Goal: Transaction & Acquisition: Purchase product/service

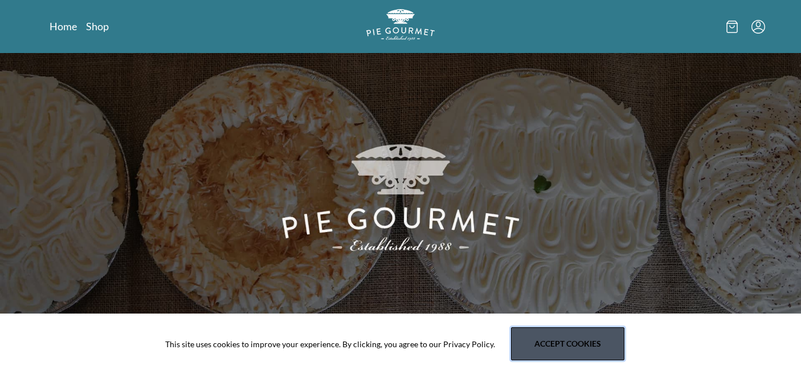
click at [591, 338] on button "Accept cookies" at bounding box center [567, 343] width 113 height 33
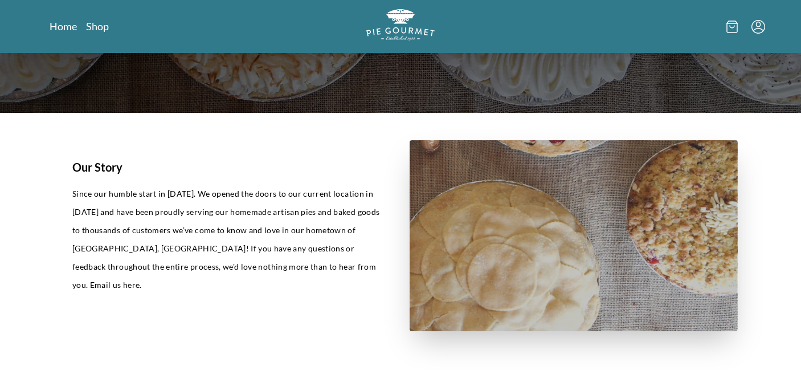
scroll to position [207, 0]
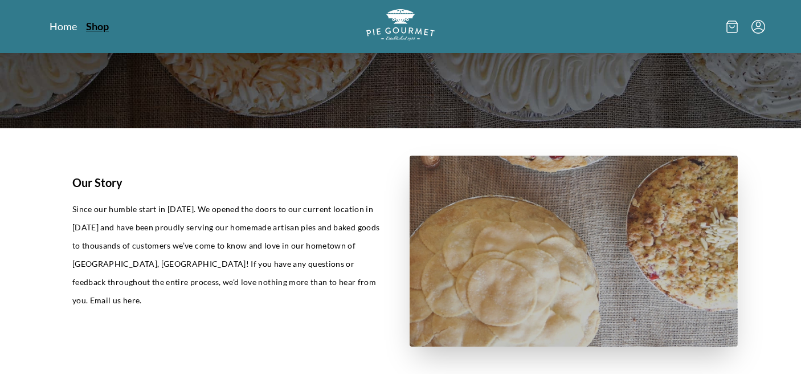
click at [96, 28] on link "Shop" at bounding box center [97, 26] width 23 height 14
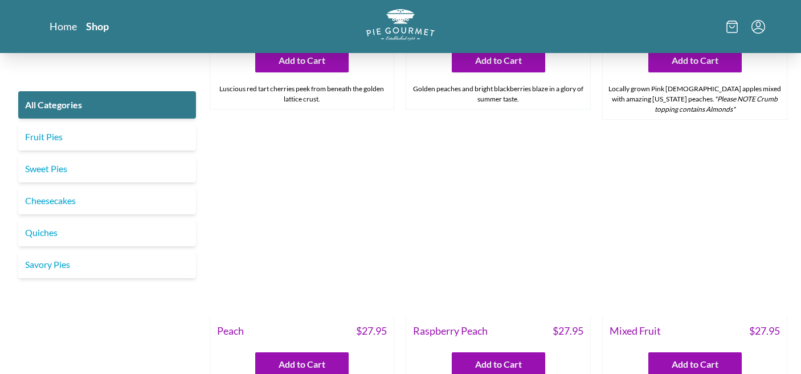
scroll to position [3320, 0]
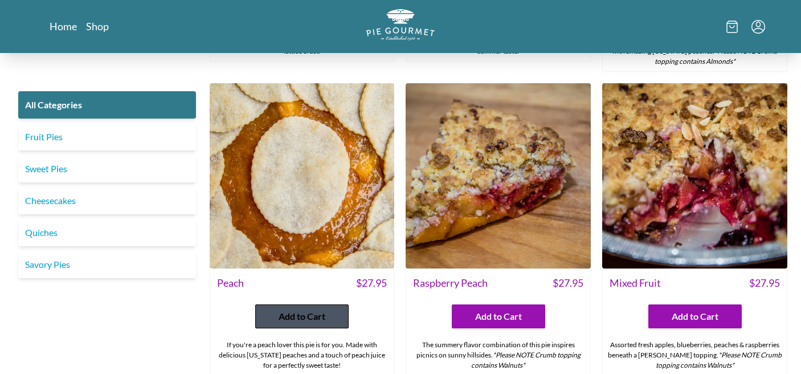
click at [309, 309] on span "Add to Cart" at bounding box center [302, 316] width 47 height 14
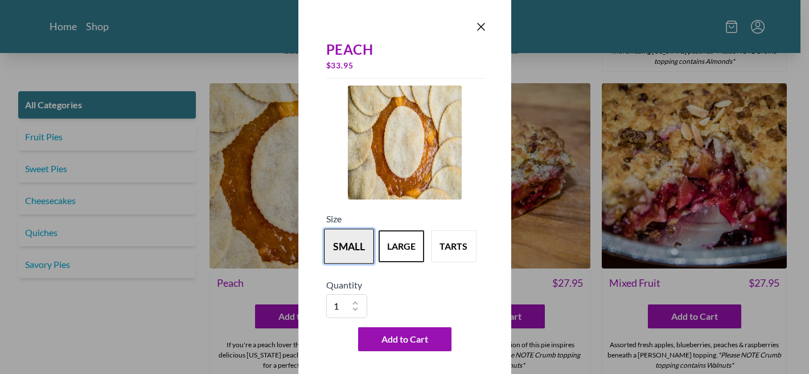
click at [347, 249] on button "small" at bounding box center [349, 245] width 50 height 35
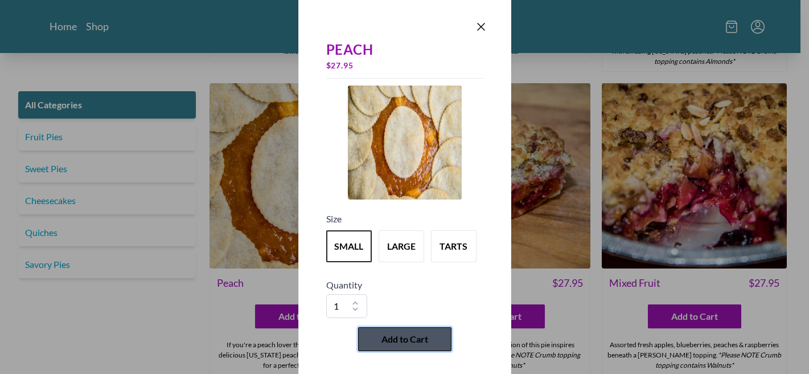
click at [430, 338] on button "Add to Cart" at bounding box center [404, 339] width 93 height 24
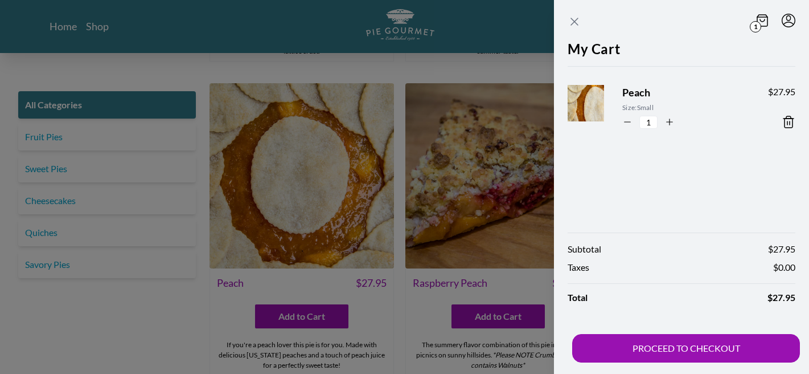
click at [575, 20] on icon "Close panel" at bounding box center [575, 22] width 14 height 14
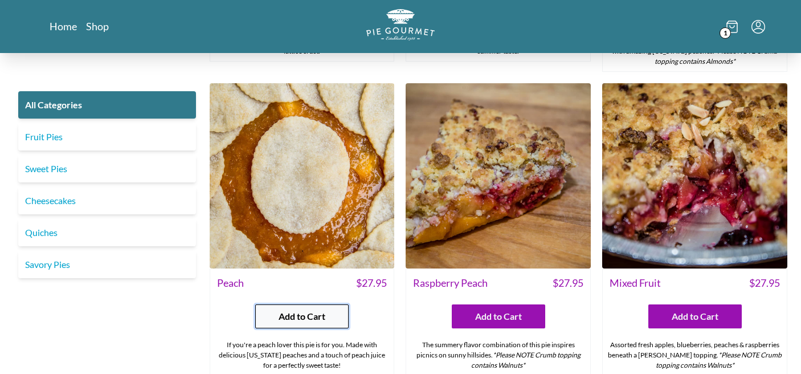
click at [311, 309] on span "Add to Cart" at bounding box center [302, 316] width 47 height 14
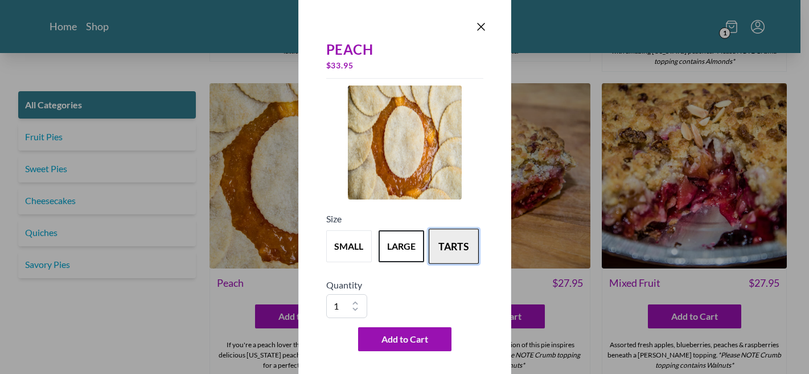
click at [445, 247] on button "tarts" at bounding box center [454, 245] width 50 height 35
click at [476, 30] on icon "Close panel" at bounding box center [481, 27] width 14 height 14
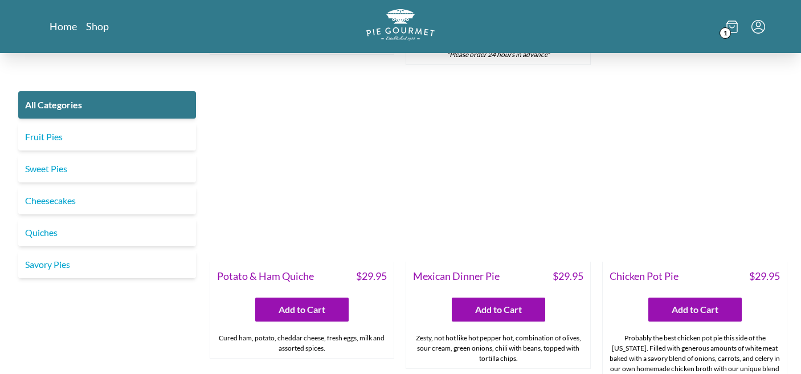
scroll to position [1546, 0]
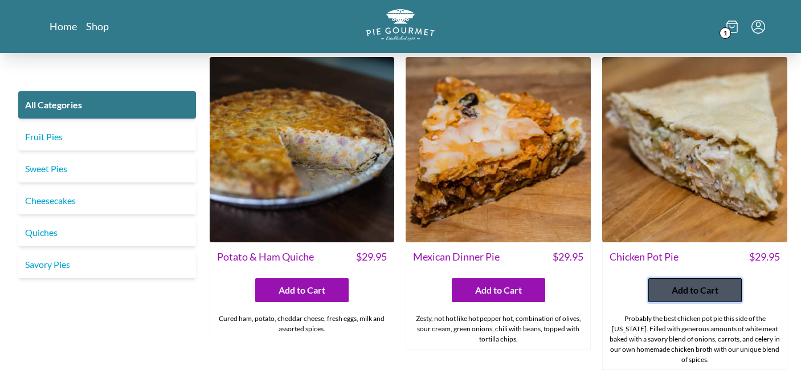
click at [720, 278] on button "Add to Cart" at bounding box center [694, 290] width 93 height 24
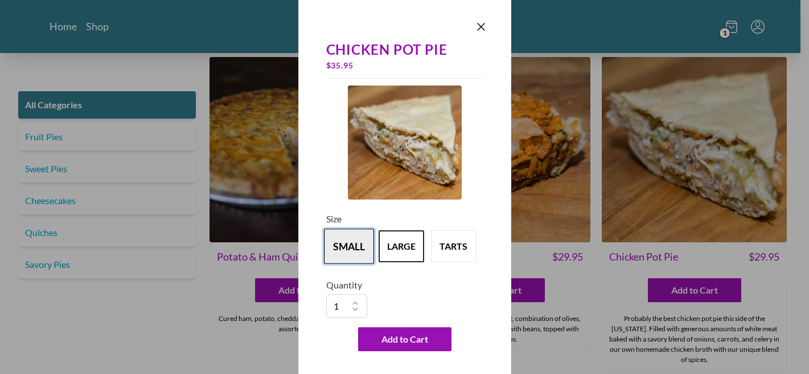
click at [342, 246] on button "small" at bounding box center [349, 245] width 50 height 35
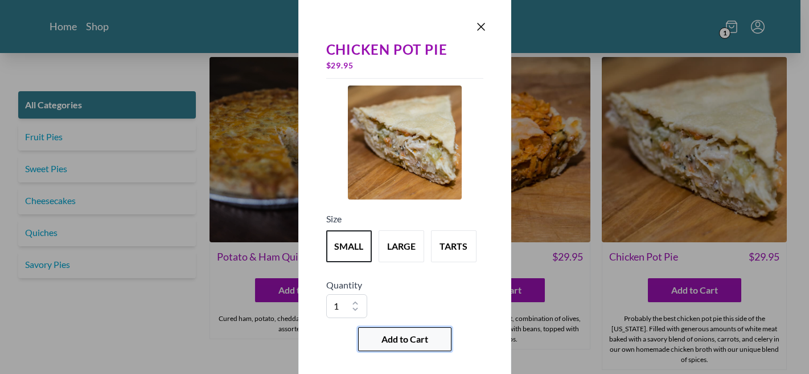
click at [413, 339] on span "Add to Cart" at bounding box center [405, 339] width 47 height 14
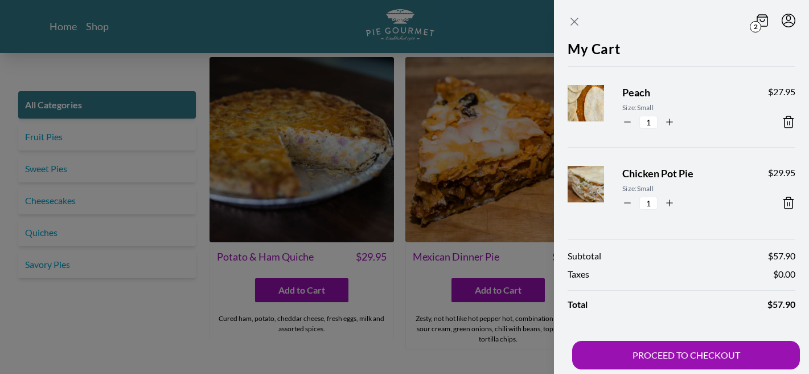
click at [574, 22] on icon "Close panel" at bounding box center [575, 22] width 14 height 14
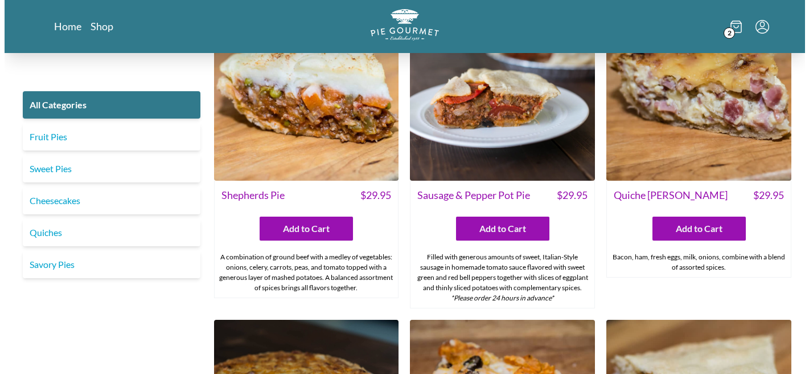
scroll to position [1290, 0]
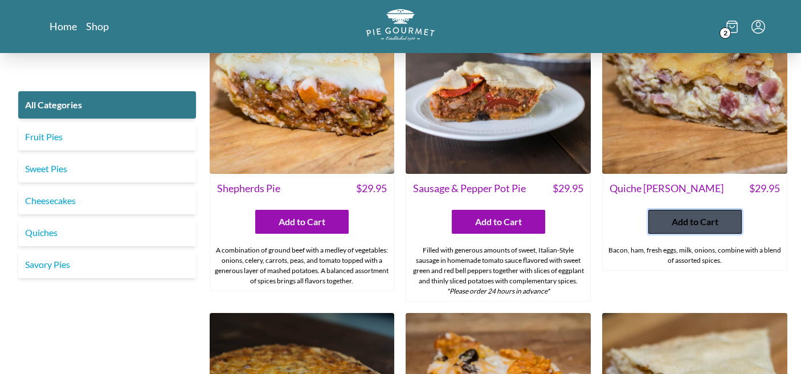
click at [717, 215] on span "Add to Cart" at bounding box center [694, 222] width 47 height 14
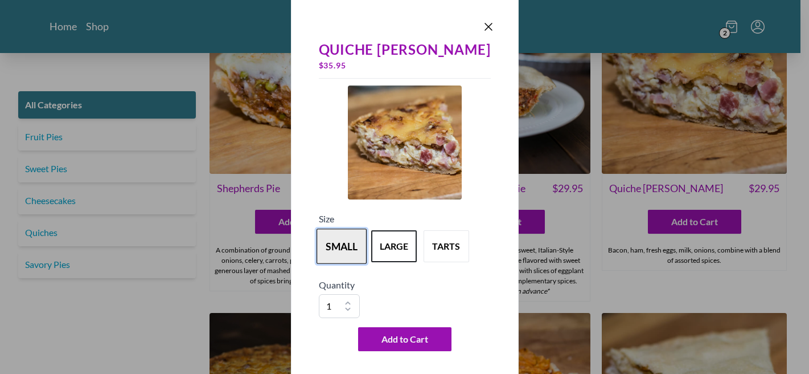
click at [345, 257] on button "small" at bounding box center [342, 245] width 50 height 35
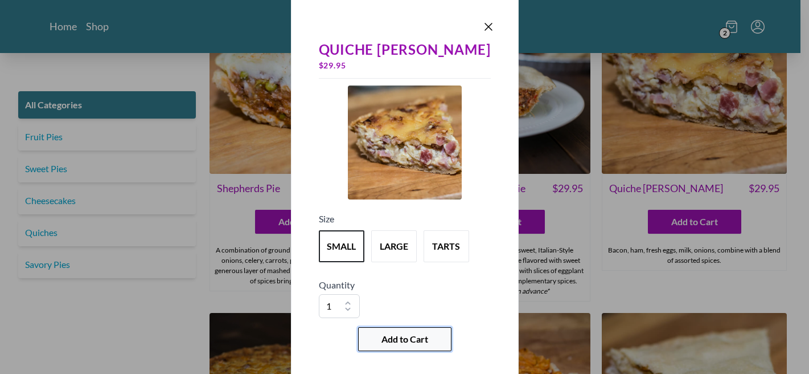
click at [393, 339] on span "Add to Cart" at bounding box center [405, 339] width 47 height 14
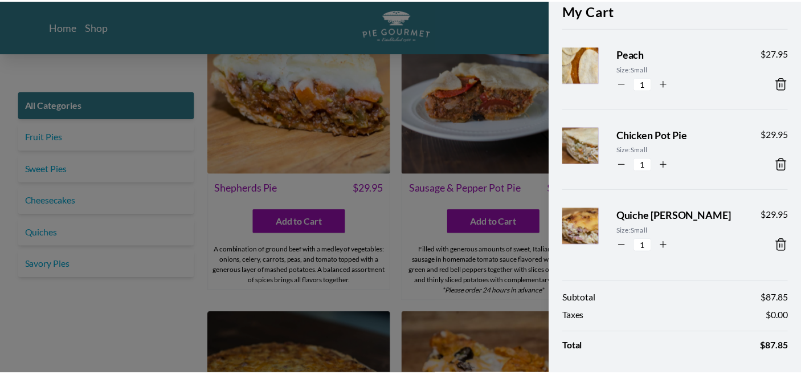
scroll to position [0, 0]
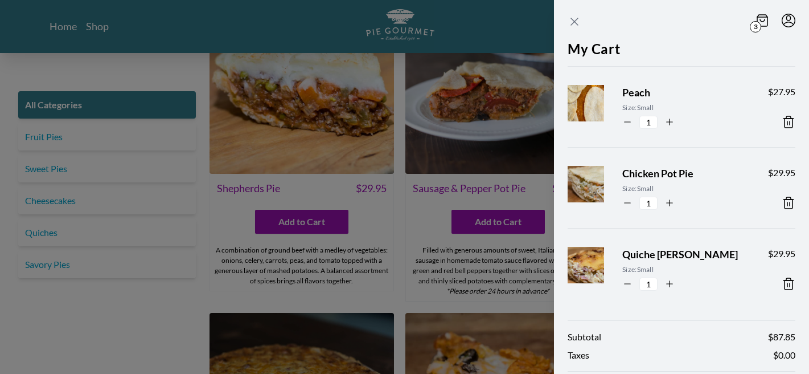
click at [572, 20] on icon "Close panel" at bounding box center [574, 21] width 7 height 7
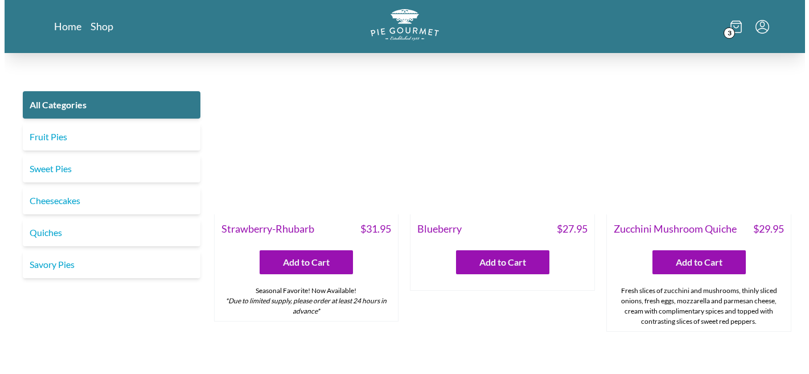
scroll to position [432, 0]
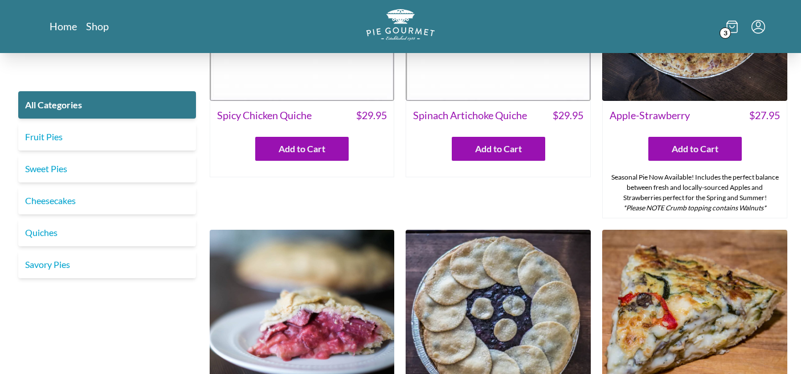
click at [726, 30] on span "3" at bounding box center [724, 32] width 11 height 11
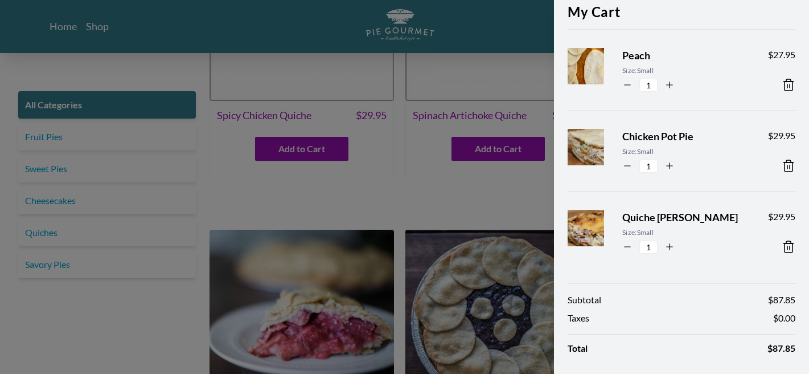
scroll to position [88, 0]
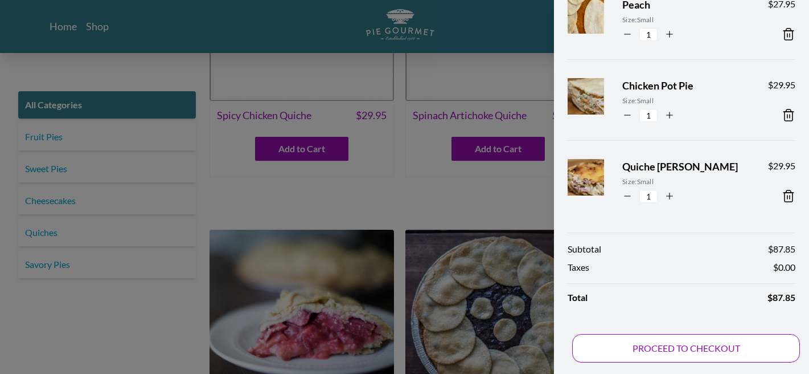
click at [748, 349] on button "PROCEED TO CHECKOUT" at bounding box center [686, 348] width 228 height 28
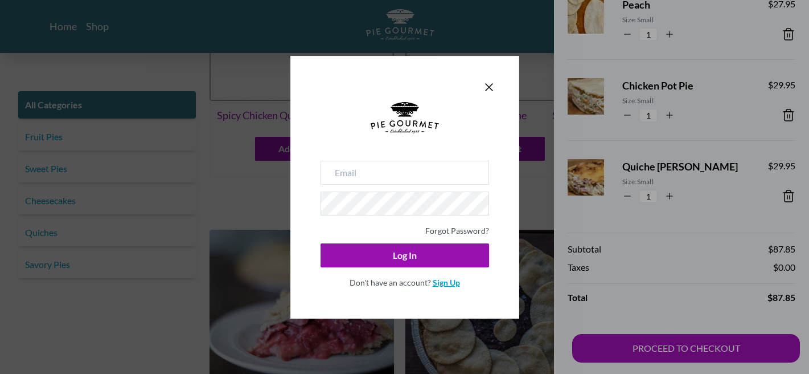
click at [444, 281] on link "Sign Up" at bounding box center [446, 282] width 27 height 10
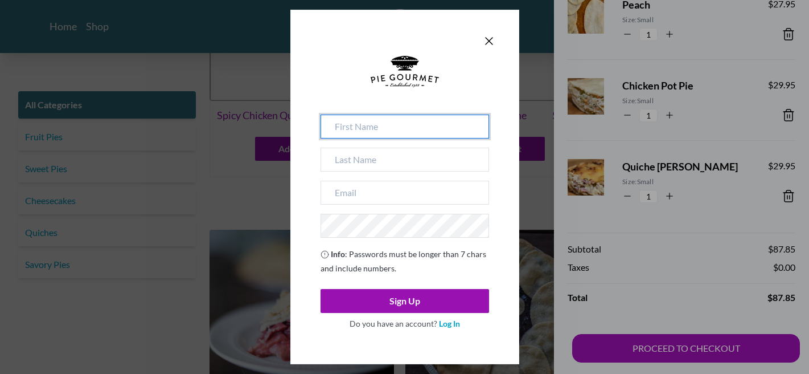
click at [417, 120] on input at bounding box center [405, 126] width 169 height 24
type input "[PERSON_NAME]"
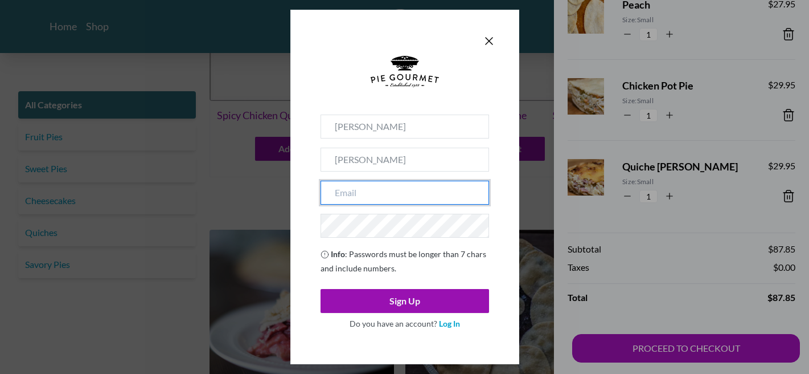
type input "[EMAIL_ADDRESS][DOMAIN_NAME]"
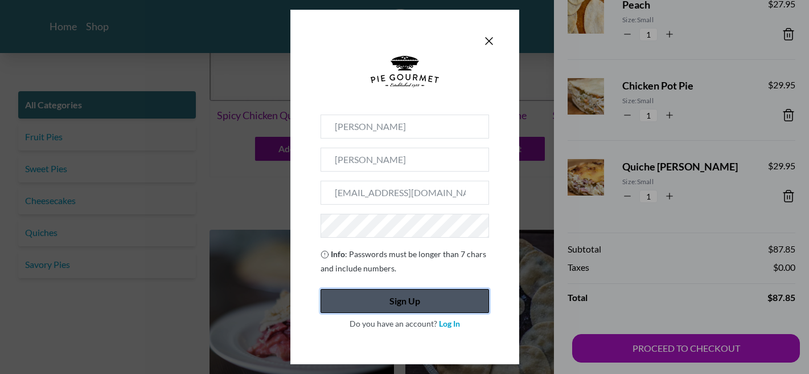
click at [471, 296] on button "Sign Up" at bounding box center [405, 301] width 169 height 24
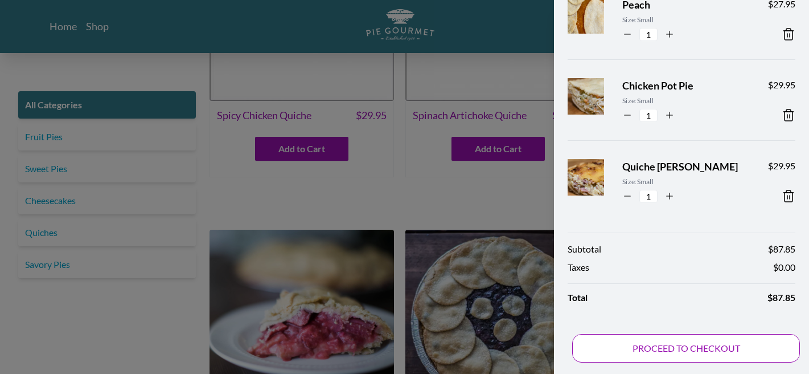
click at [724, 347] on button "PROCEED TO CHECKOUT" at bounding box center [686, 348] width 228 height 28
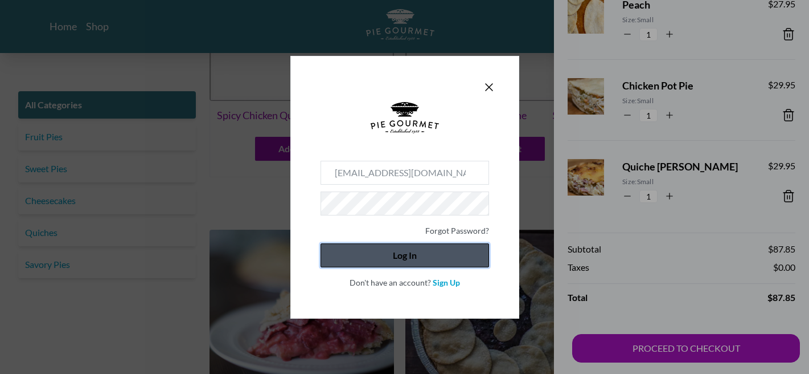
click at [457, 257] on button "Log In" at bounding box center [405, 255] width 169 height 24
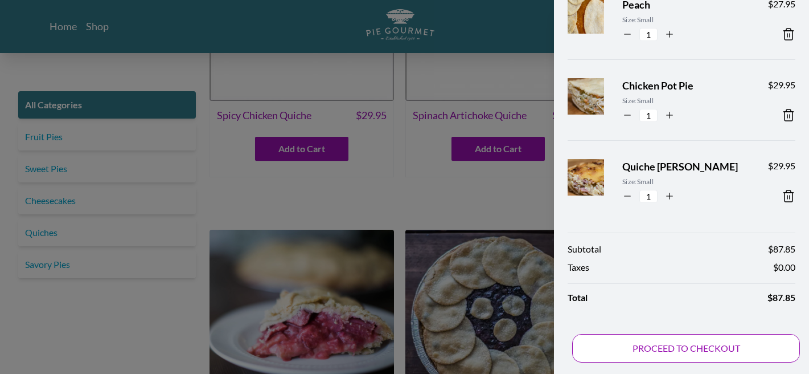
click at [698, 346] on button "PROCEED TO CHECKOUT" at bounding box center [686, 348] width 228 height 28
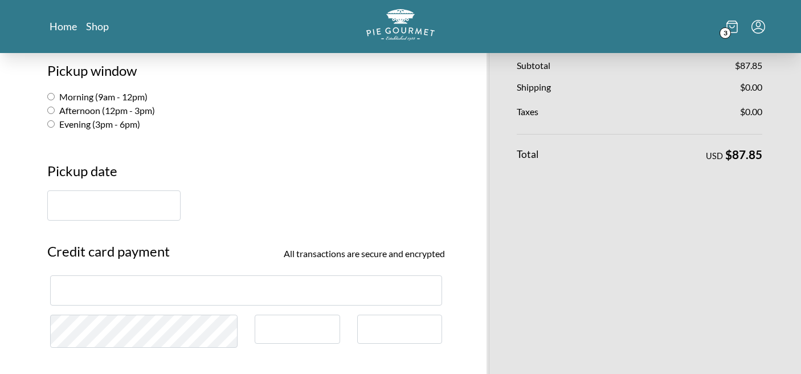
scroll to position [226, 0]
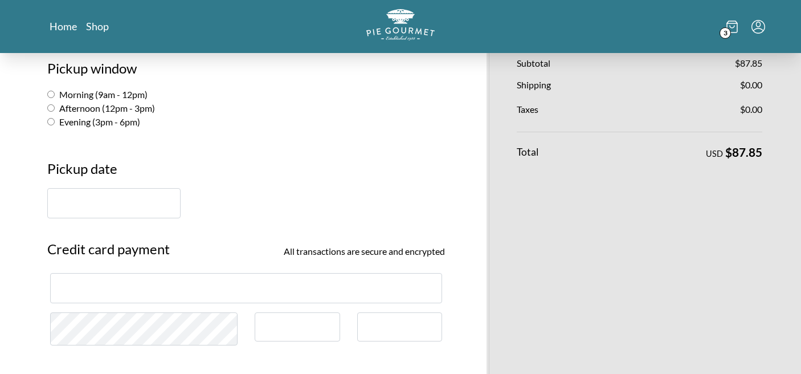
click at [55, 108] on label "Afternoon (12pm - 3pm)" at bounding box center [101, 108] width 108 height 11
click at [55, 108] on input "Afternoon (12pm - 3pm)" at bounding box center [50, 107] width 7 height 7
radio input "true"
click at [90, 205] on input "text" at bounding box center [113, 203] width 133 height 30
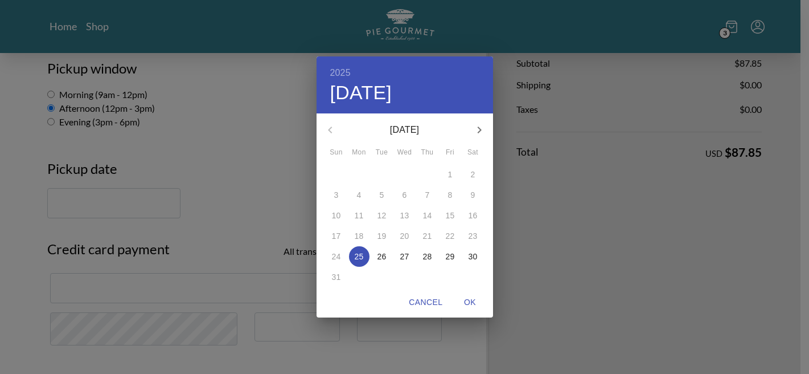
click at [381, 253] on p "26" at bounding box center [382, 256] width 9 height 11
click at [465, 301] on span "OK" at bounding box center [470, 302] width 27 height 14
type input "[DATE]"
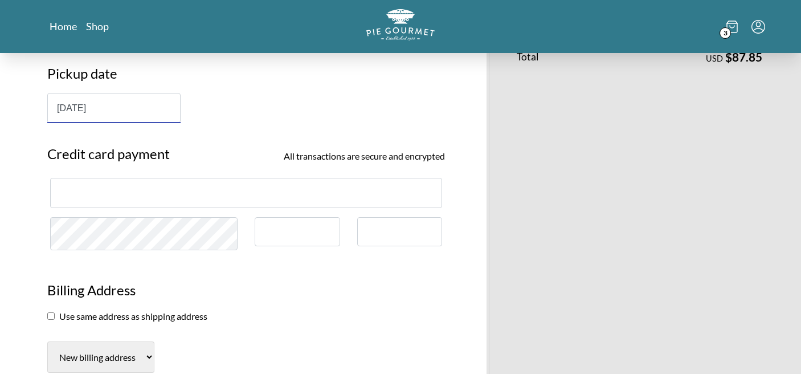
scroll to position [321, 0]
click at [264, 184] on div at bounding box center [246, 193] width 392 height 30
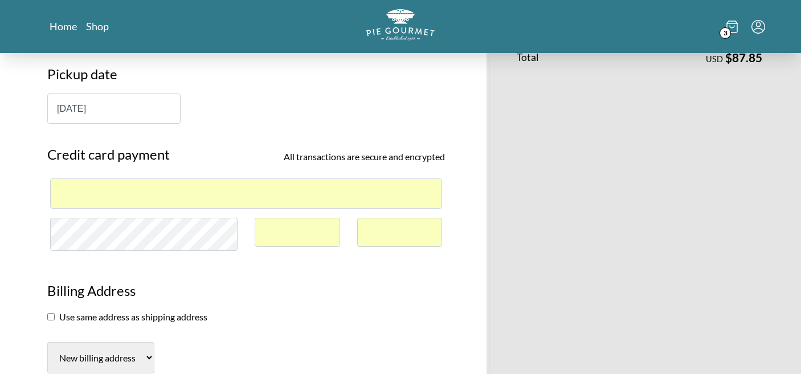
click at [390, 287] on h3 "Billing Address" at bounding box center [246, 295] width 398 height 30
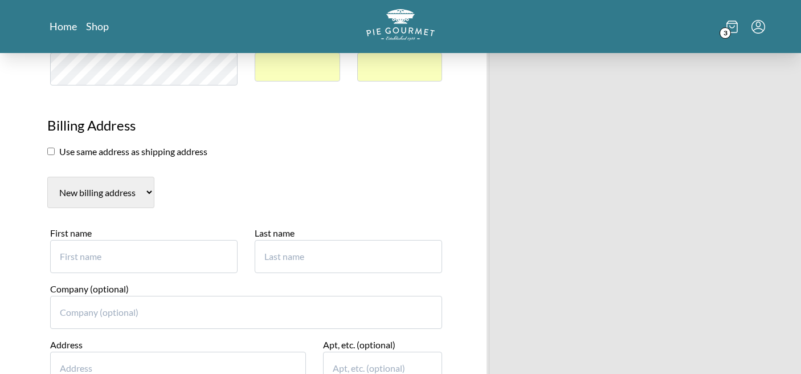
scroll to position [487, 0]
click at [48, 154] on section "Use same address as shipping address" at bounding box center [246, 151] width 398 height 14
click at [48, 154] on input "checkbox" at bounding box center [50, 149] width 7 height 7
checkbox input "true"
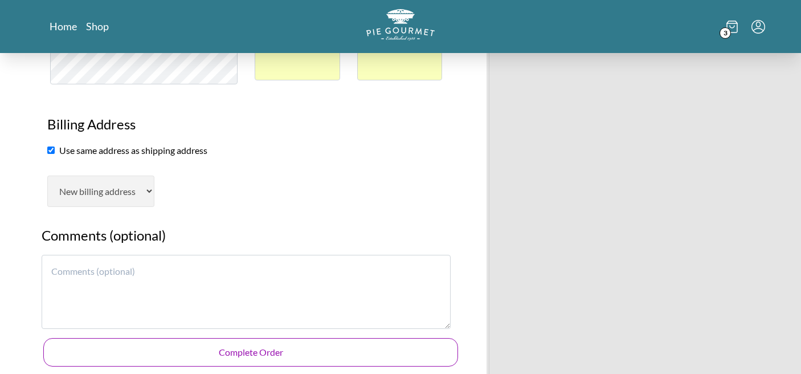
click at [365, 350] on button "Complete Order" at bounding box center [250, 352] width 415 height 28
